Goal: Task Accomplishment & Management: Use online tool/utility

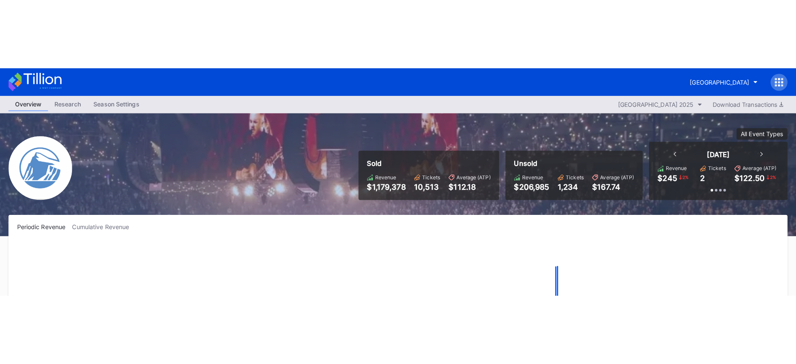
scroll to position [1706, 0]
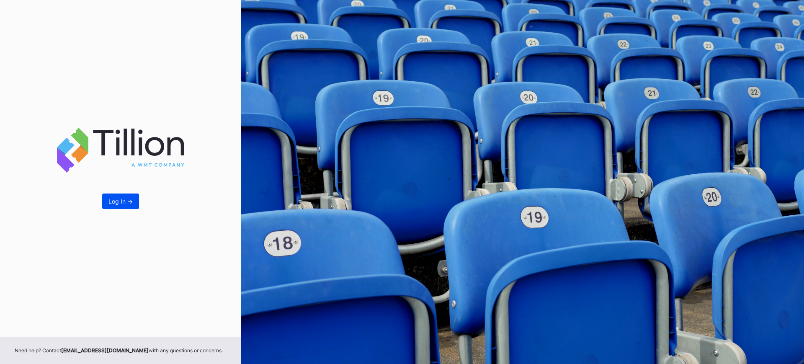
click at [117, 202] on div "Log In ->" at bounding box center [120, 201] width 24 height 7
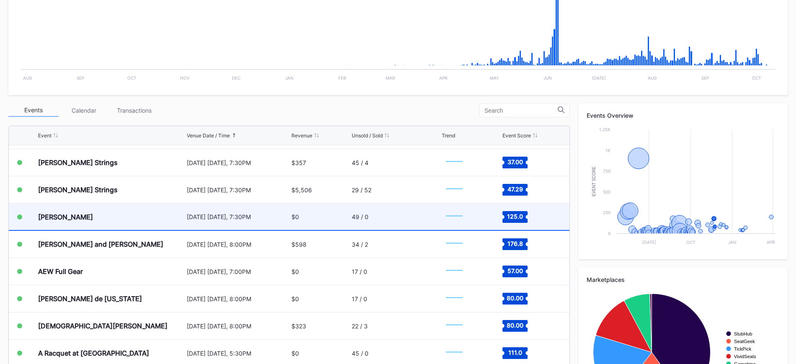
scroll to position [1601, 0]
click at [146, 217] on div "[PERSON_NAME]" at bounding box center [111, 217] width 147 height 26
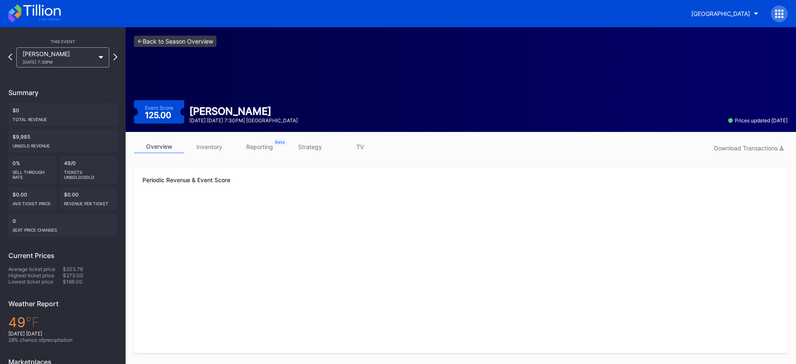
click at [208, 41] on link "<- Back to Season Overview" at bounding box center [175, 41] width 82 height 11
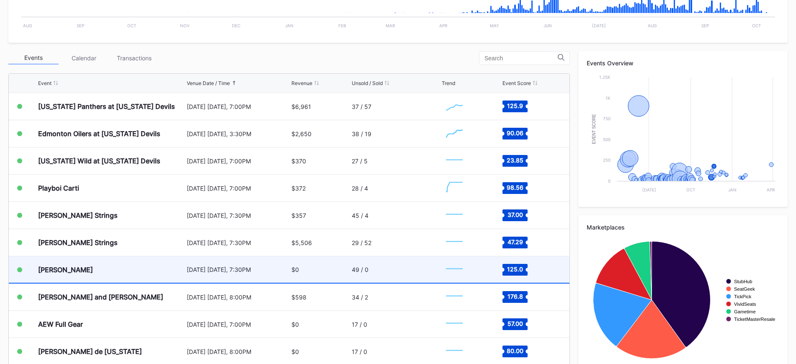
scroll to position [1549, 0]
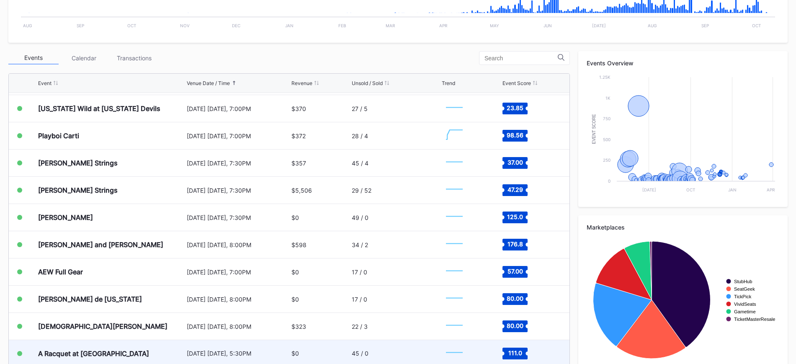
click at [298, 350] on div "$0" at bounding box center [320, 353] width 59 height 26
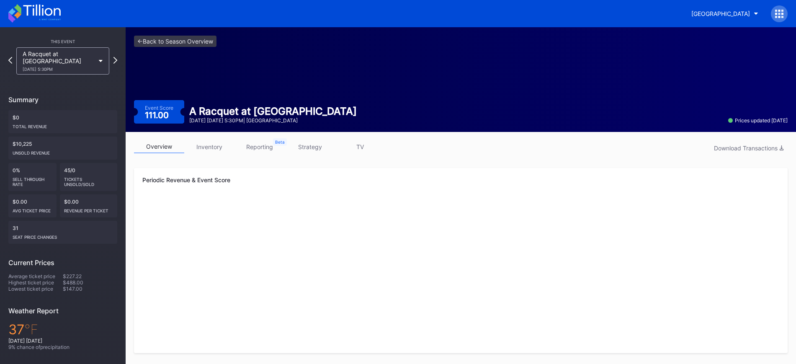
click at [310, 144] on link "strategy" at bounding box center [310, 146] width 50 height 13
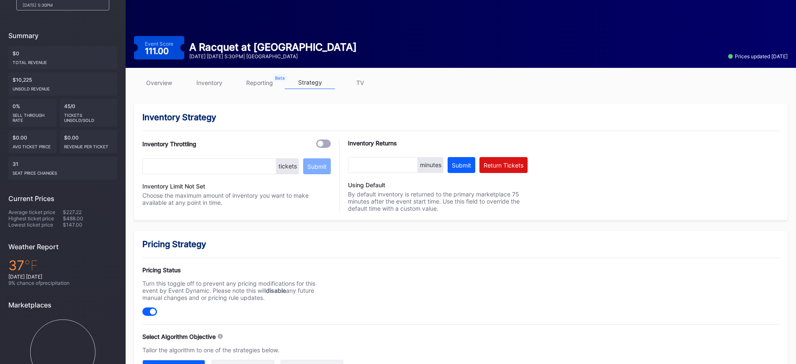
scroll to position [320, 0]
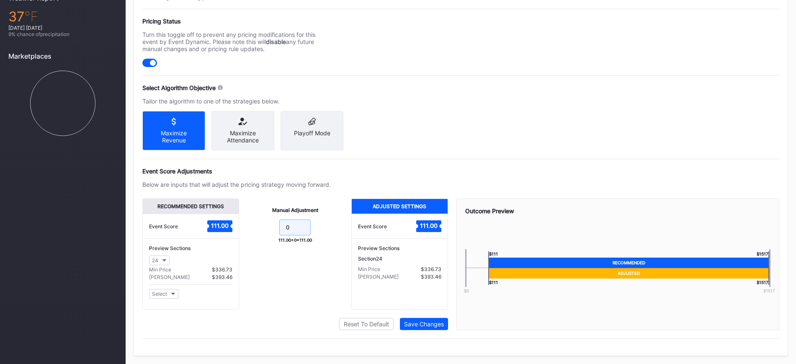
click at [296, 228] on input "0" at bounding box center [294, 227] width 31 height 16
type input "-10"
click at [425, 323] on div "Save Changes" at bounding box center [424, 323] width 40 height 7
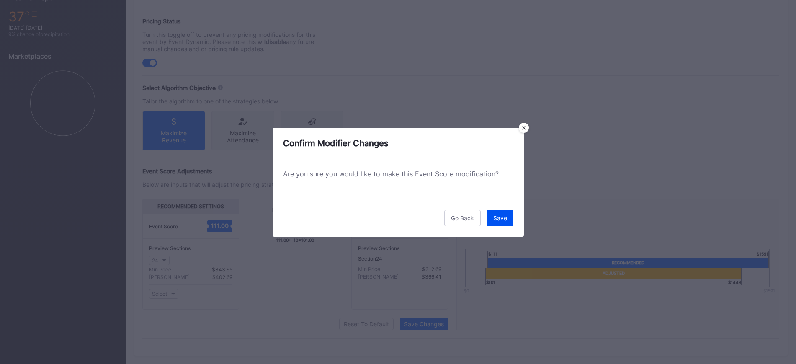
click at [511, 221] on button "Save" at bounding box center [500, 218] width 26 height 16
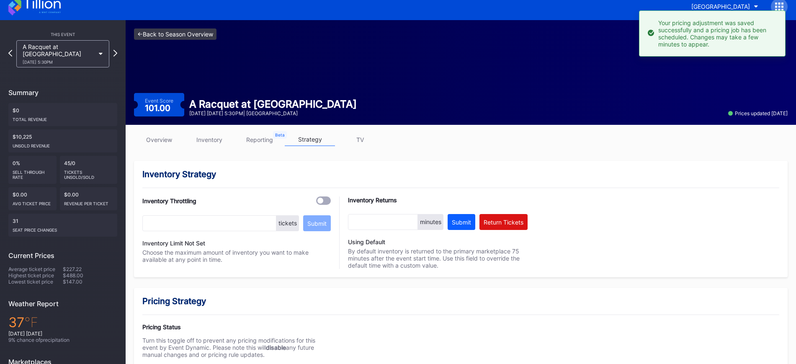
scroll to position [6, 0]
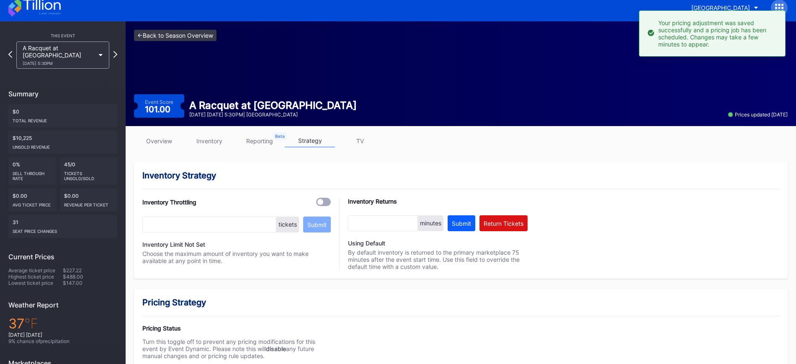
click at [180, 40] on link "<- Back to Season Overview" at bounding box center [175, 35] width 82 height 11
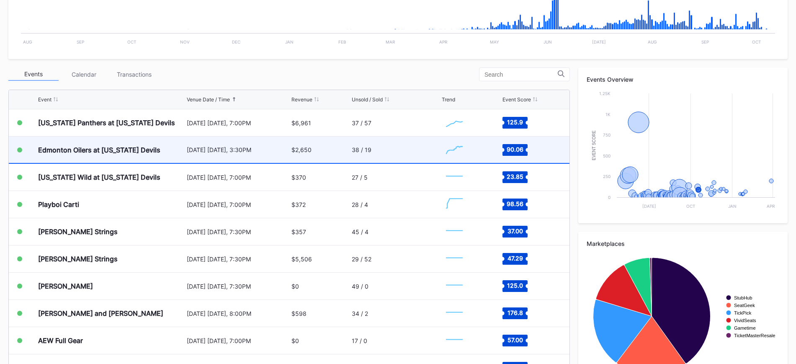
scroll to position [262, 0]
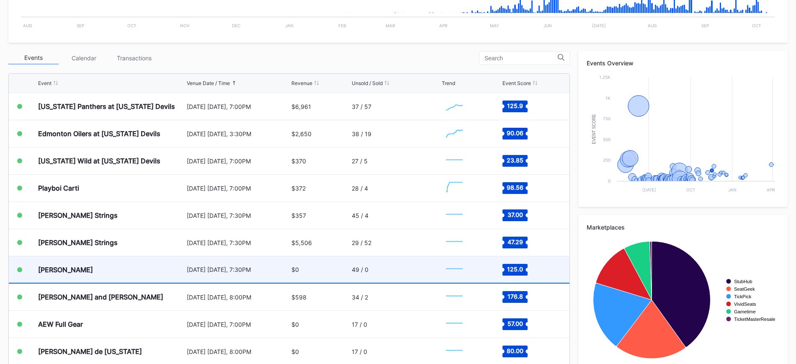
click at [320, 263] on div "$0" at bounding box center [320, 269] width 59 height 26
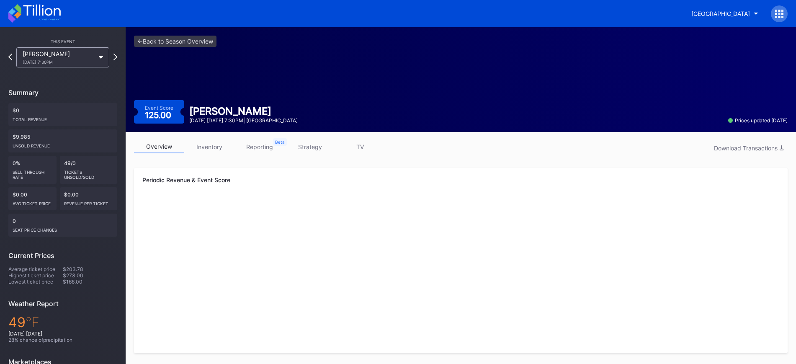
click at [305, 146] on link "strategy" at bounding box center [310, 146] width 50 height 13
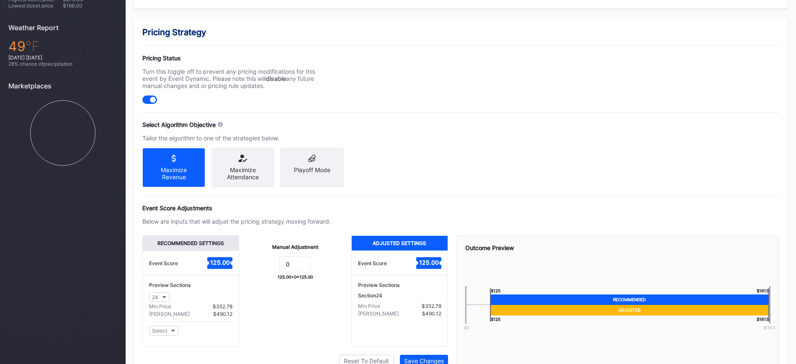
scroll to position [320, 0]
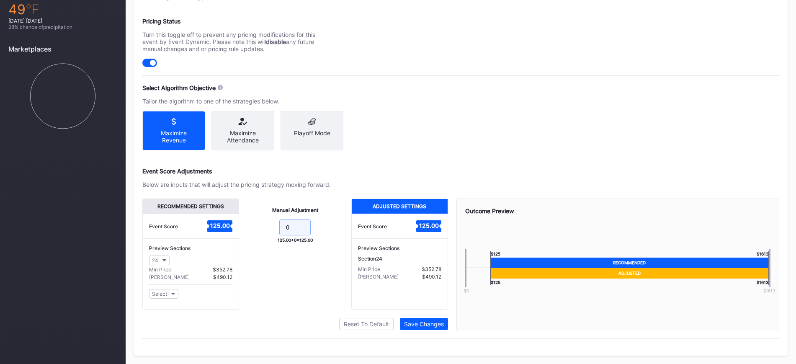
click at [298, 223] on input "0" at bounding box center [294, 227] width 31 height 16
type input "-15"
click at [424, 324] on div "Save Changes" at bounding box center [424, 323] width 40 height 7
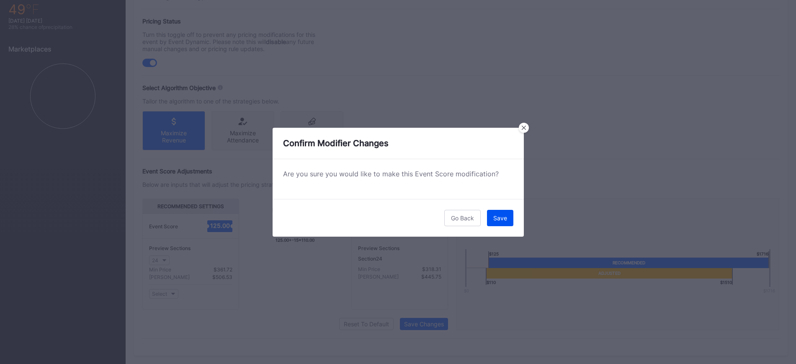
click at [507, 218] on div "Save" at bounding box center [500, 217] width 14 height 7
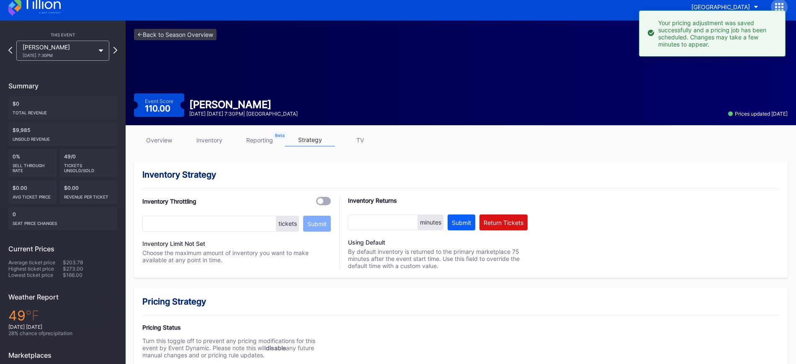
scroll to position [6, 0]
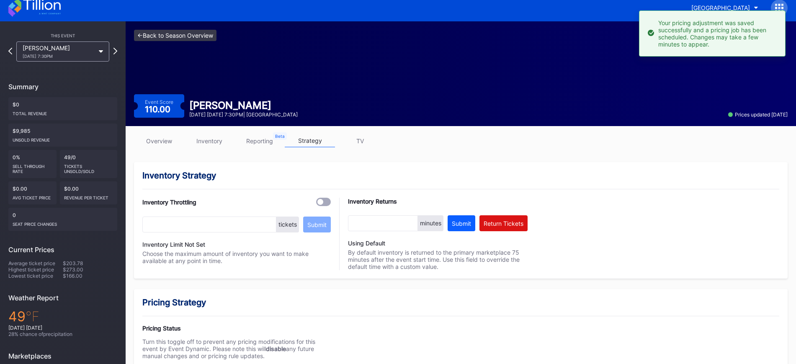
click at [188, 36] on link "<- Back to Season Overview" at bounding box center [175, 35] width 82 height 11
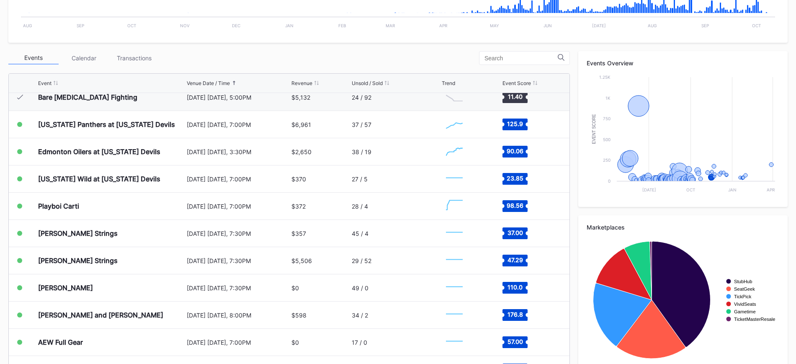
scroll to position [1497, 0]
